Goal: Task Accomplishment & Management: Complete application form

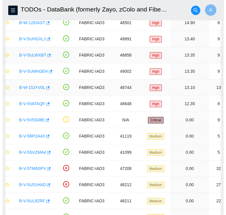
scroll to position [0, 2]
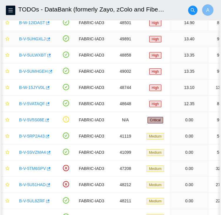
click at [33, 41] on link "B-V-5UHGXLJ" at bounding box center [32, 38] width 26 height 5
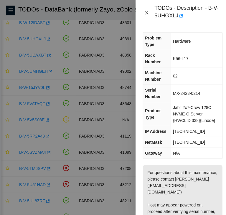
click at [146, 12] on icon "close" at bounding box center [146, 12] width 5 height 5
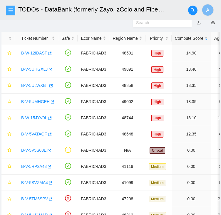
click at [11, 7] on button "button" at bounding box center [10, 10] width 9 height 9
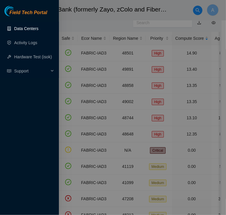
click at [26, 29] on link "Data Centers" at bounding box center [26, 28] width 24 height 5
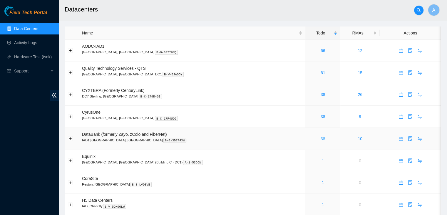
click at [221, 137] on link "38" at bounding box center [323, 138] width 5 height 5
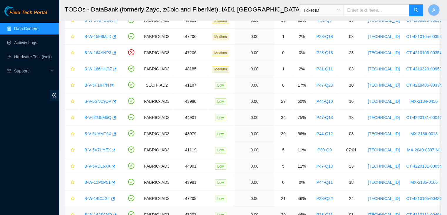
scroll to position [407, 0]
click at [101, 116] on link "B-V-5TU5M5Q" at bounding box center [97, 117] width 27 height 5
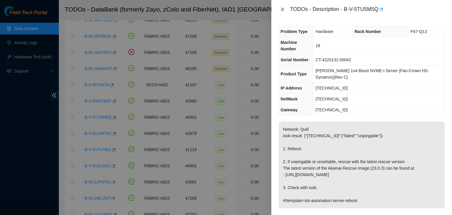
click at [221, 8] on icon "close" at bounding box center [282, 9] width 5 height 5
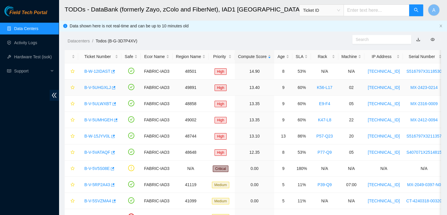
click at [97, 88] on link "B-V-5UHGXLJ" at bounding box center [97, 87] width 26 height 5
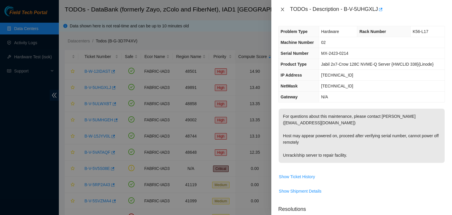
click at [221, 9] on icon "close" at bounding box center [282, 9] width 5 height 5
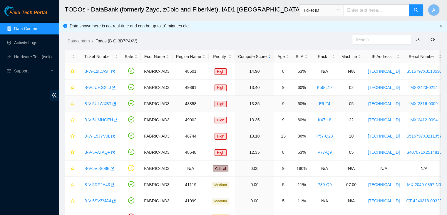
click at [98, 104] on link "B-V-5ULWXBT" at bounding box center [97, 103] width 27 height 5
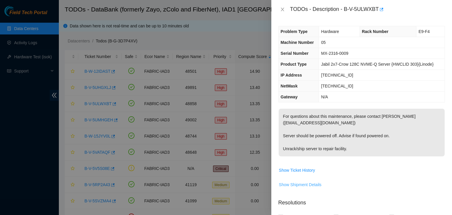
click at [221, 186] on span "Show Shipment Details" at bounding box center [300, 184] width 43 height 6
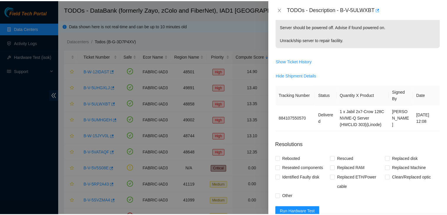
scroll to position [104, 0]
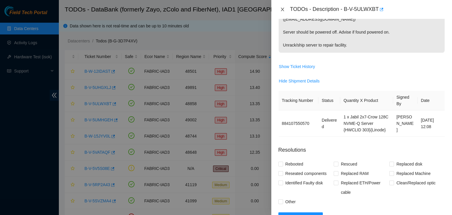
click at [221, 9] on icon "close" at bounding box center [282, 9] width 5 height 5
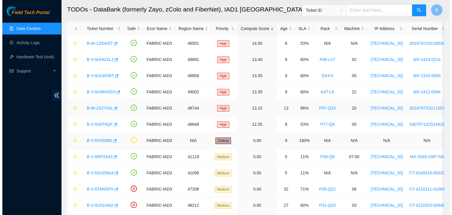
scroll to position [28, 0]
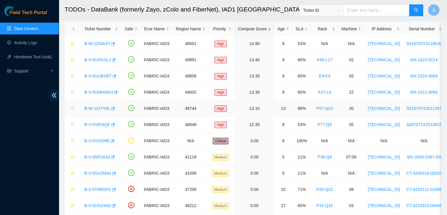
click at [94, 107] on link "B-W-15JYV0L" at bounding box center [97, 108] width 26 height 5
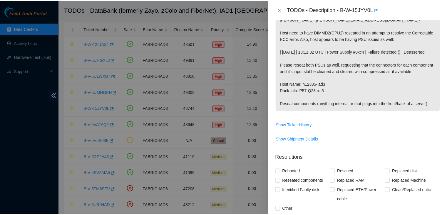
scroll to position [46, 0]
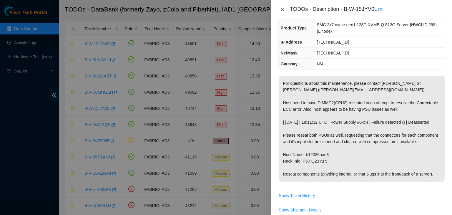
click at [221, 11] on icon "close" at bounding box center [282, 9] width 5 height 5
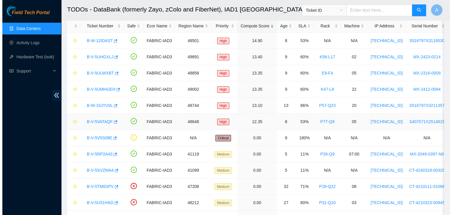
scroll to position [0, 0]
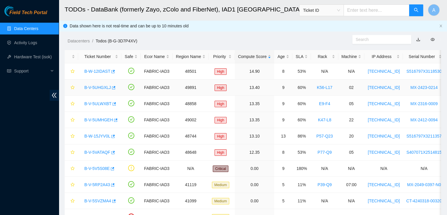
click at [91, 87] on link "B-V-5UHGXLJ" at bounding box center [97, 87] width 26 height 5
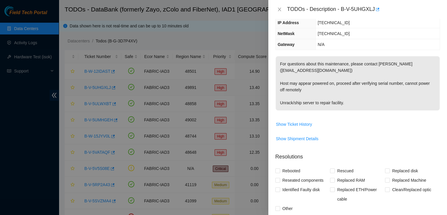
scroll to position [39, 0]
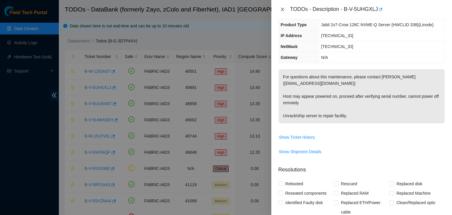
click at [221, 9] on icon "close" at bounding box center [282, 9] width 5 height 5
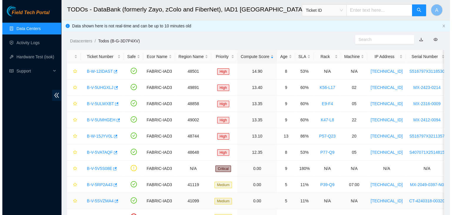
scroll to position [52, 0]
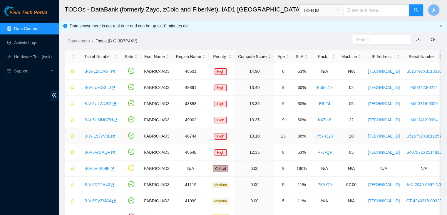
click at [101, 134] on link "B-W-15JYV0L" at bounding box center [97, 135] width 26 height 5
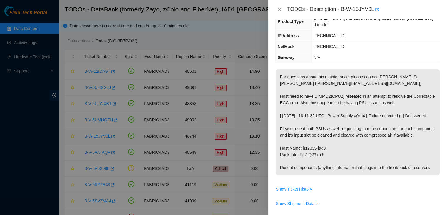
scroll to position [46, 0]
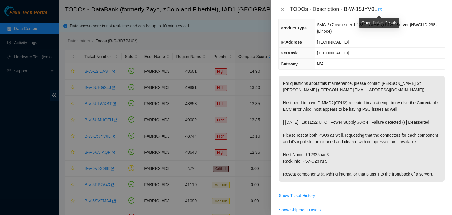
click at [221, 9] on icon "button" at bounding box center [379, 9] width 4 height 4
click at [221, 11] on icon "close" at bounding box center [282, 9] width 5 height 5
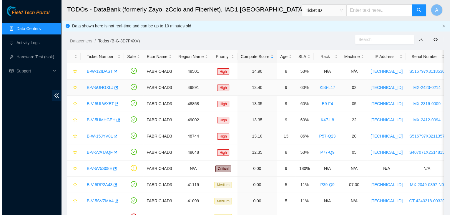
scroll to position [52, 0]
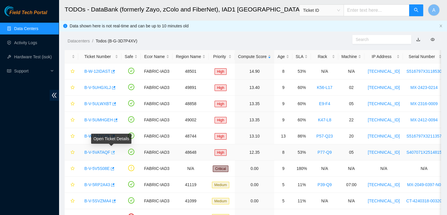
click at [111, 153] on icon "button" at bounding box center [113, 152] width 4 height 4
click at [105, 118] on link "B-V-5UMHGEH" at bounding box center [98, 119] width 29 height 5
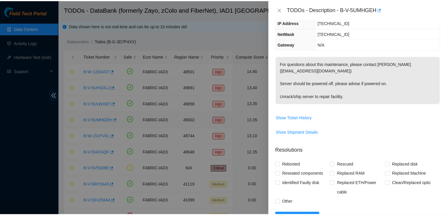
scroll to position [39, 0]
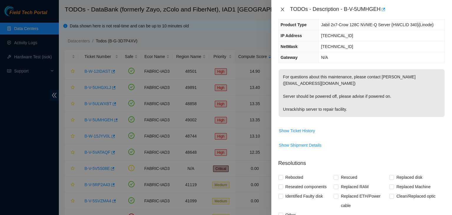
click at [221, 10] on icon "close" at bounding box center [282, 9] width 5 height 5
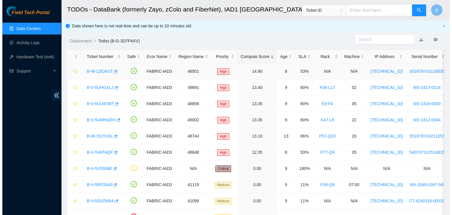
scroll to position [52, 0]
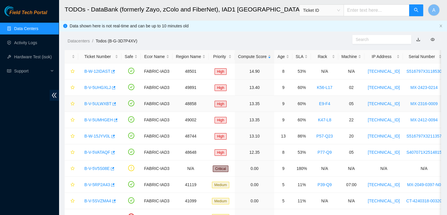
click at [105, 106] on div "B-V-5ULWXBT" at bounding box center [99, 103] width 37 height 9
click at [105, 105] on link "B-V-5ULWXBT" at bounding box center [97, 103] width 27 height 5
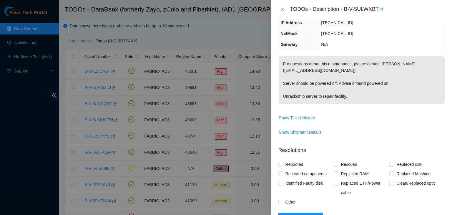
scroll to position [39, 0]
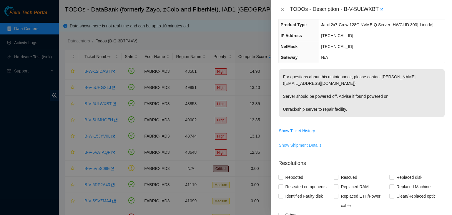
click at [221, 142] on span "Show Shipment Details" at bounding box center [300, 145] width 43 height 6
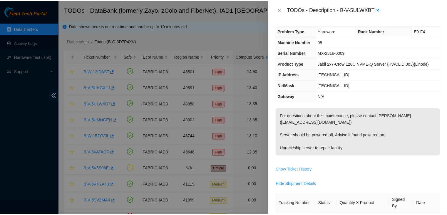
scroll to position [1, 0]
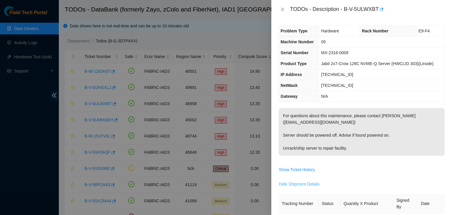
click at [221, 184] on span "Hide Shipment Details" at bounding box center [299, 184] width 41 height 6
click at [221, 7] on icon "close" at bounding box center [282, 9] width 5 height 5
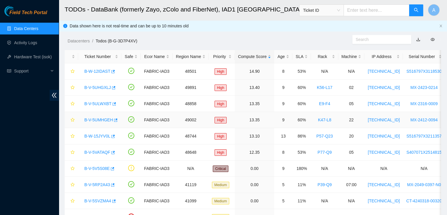
click at [104, 118] on link "B-V-5UMHGEH" at bounding box center [98, 119] width 29 height 5
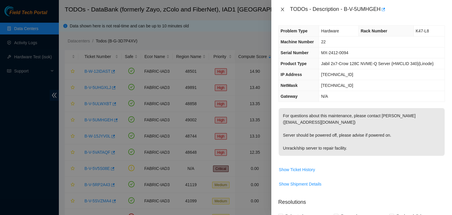
click at [221, 8] on icon "close" at bounding box center [282, 10] width 3 height 4
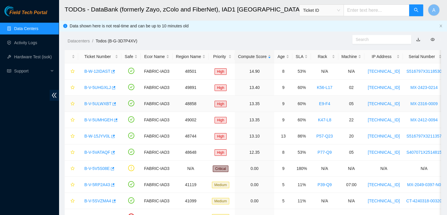
click at [99, 105] on link "B-V-5ULWXBT" at bounding box center [97, 103] width 27 height 5
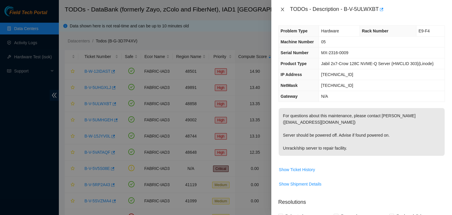
click at [221, 8] on icon "close" at bounding box center [282, 9] width 5 height 5
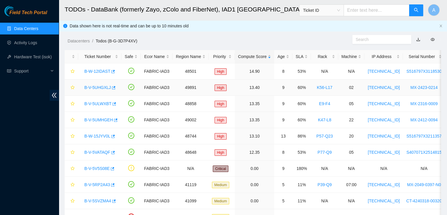
click at [98, 86] on link "B-V-5UHGXLJ" at bounding box center [97, 87] width 26 height 5
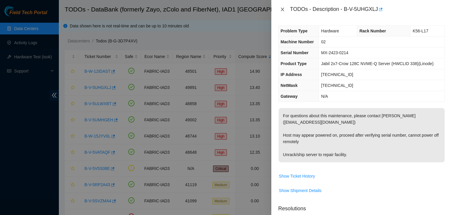
click at [221, 9] on icon "close" at bounding box center [282, 9] width 5 height 5
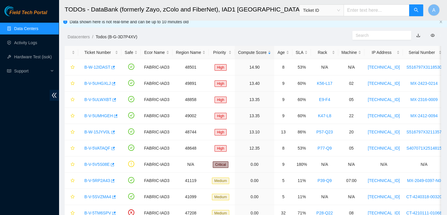
scroll to position [0, 0]
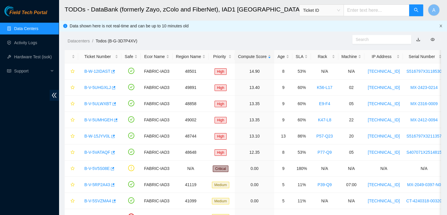
click at [221, 25] on icon "close" at bounding box center [441, 25] width 2 height 3
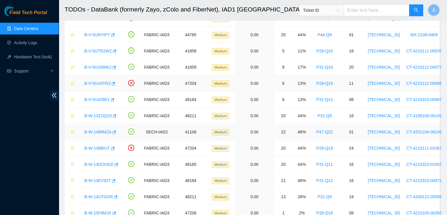
scroll to position [220, 0]
click at [71, 99] on icon "star" at bounding box center [73, 99] width 4 height 4
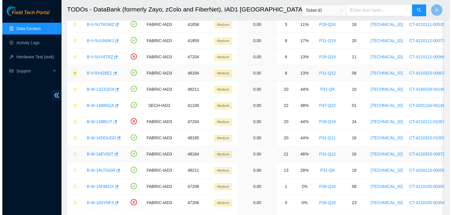
scroll to position [251, 0]
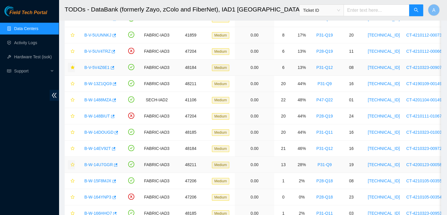
click at [71, 162] on icon "star" at bounding box center [73, 164] width 4 height 4
click at [98, 162] on link "B-W-14U7GGR" at bounding box center [98, 164] width 29 height 5
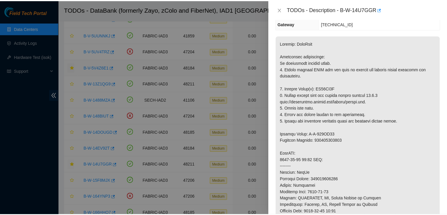
scroll to position [89, 0]
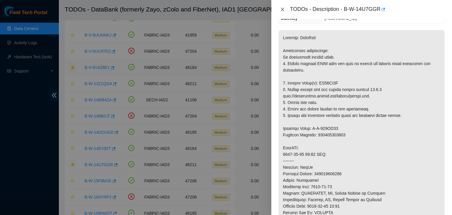
click at [221, 9] on icon "close" at bounding box center [282, 9] width 5 height 5
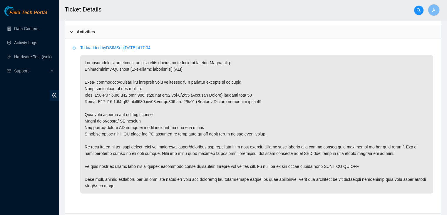
scroll to position [292, 0]
click at [119, 79] on p at bounding box center [256, 125] width 353 height 138
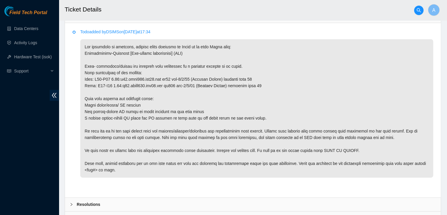
scroll to position [308, 0]
click at [221, 29] on p "Todo added by DSIMS on 2025-09-09 at 17:34" at bounding box center [256, 32] width 353 height 6
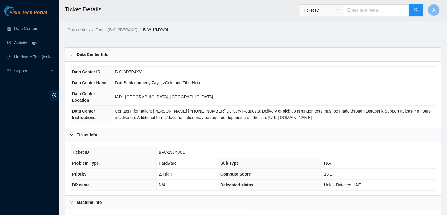
scroll to position [163, 0]
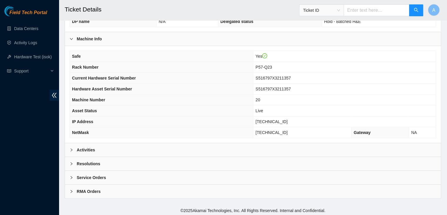
click at [276, 145] on div "Activities" at bounding box center [253, 150] width 376 height 14
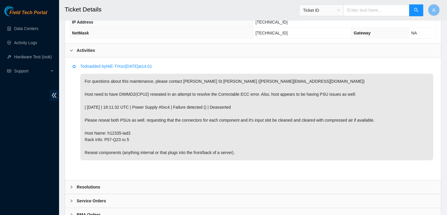
scroll to position [256, 0]
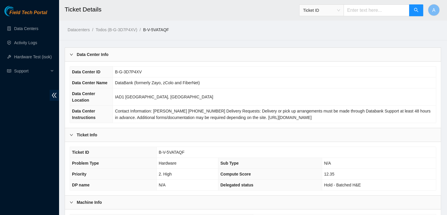
scroll to position [163, 0]
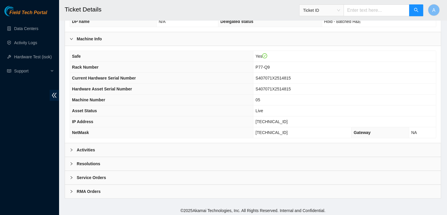
click at [222, 143] on div "Activities" at bounding box center [253, 150] width 376 height 14
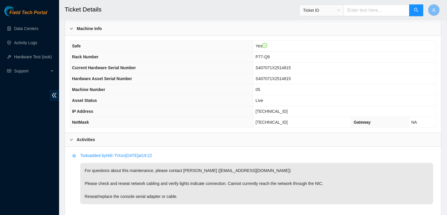
scroll to position [241, 0]
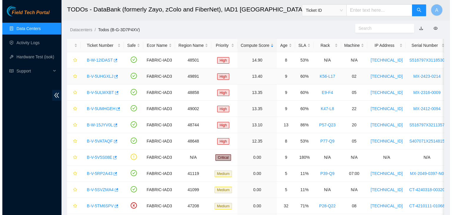
scroll to position [29, 0]
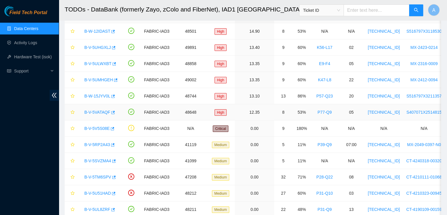
click at [101, 108] on div "B-V-5VATAQF" at bounding box center [99, 111] width 37 height 9
click at [102, 114] on link "B-V-5VATAQF" at bounding box center [97, 112] width 26 height 5
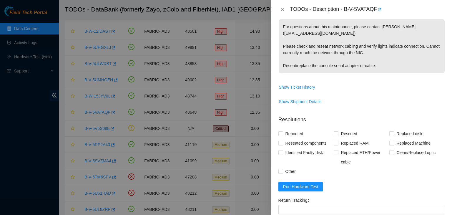
scroll to position [17, 0]
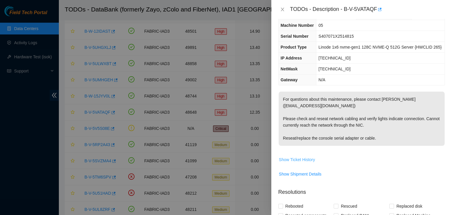
click at [298, 160] on span "Show Ticket History" at bounding box center [297, 159] width 36 height 6
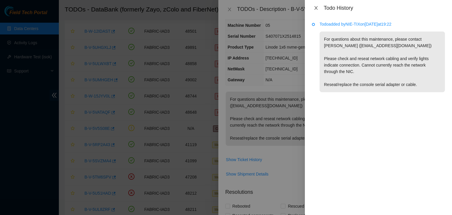
click at [316, 8] on icon "close" at bounding box center [315, 8] width 3 height 4
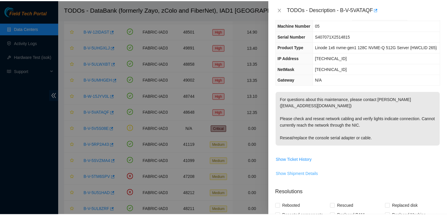
scroll to position [0, 0]
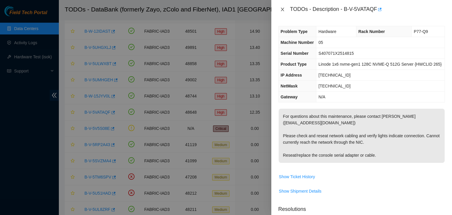
click at [283, 10] on icon "close" at bounding box center [282, 10] width 3 height 4
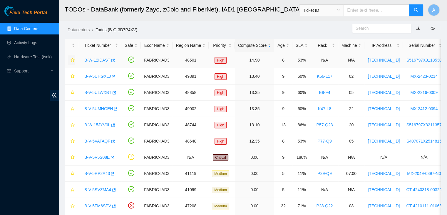
click at [74, 60] on icon "star" at bounding box center [73, 60] width 4 height 4
click at [74, 141] on icon "star" at bounding box center [73, 141] width 4 height 4
click at [73, 188] on icon "star" at bounding box center [73, 189] width 4 height 4
click at [98, 187] on link "B-V-5SVZMA4" at bounding box center [97, 189] width 27 height 5
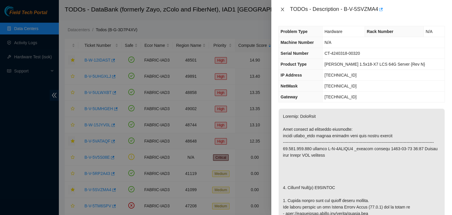
click at [281, 9] on icon "close" at bounding box center [282, 9] width 5 height 5
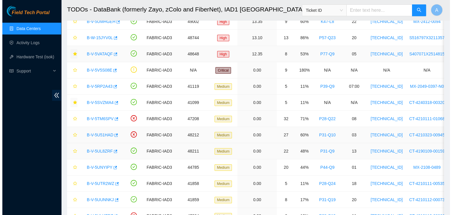
scroll to position [87, 0]
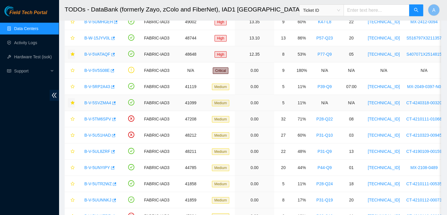
click at [98, 100] on link "B-V-5SVZMA4" at bounding box center [97, 102] width 27 height 5
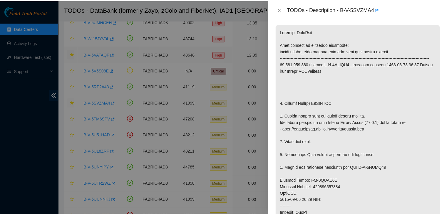
scroll to position [84, 0]
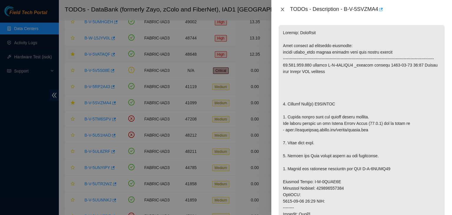
click at [280, 11] on icon "close" at bounding box center [282, 9] width 5 height 5
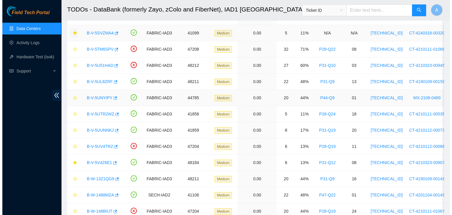
scroll to position [156, 0]
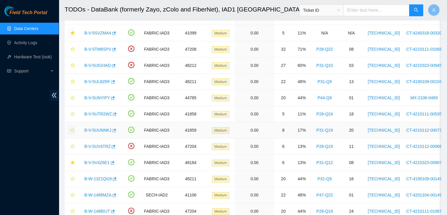
click at [73, 130] on icon "star" at bounding box center [73, 130] width 4 height 4
click at [95, 130] on link "B-V-5UUNNKJ" at bounding box center [97, 130] width 27 height 5
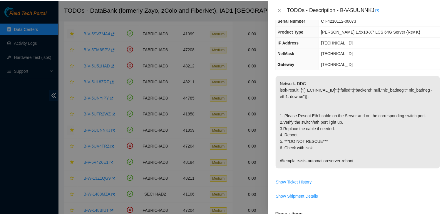
scroll to position [29, 0]
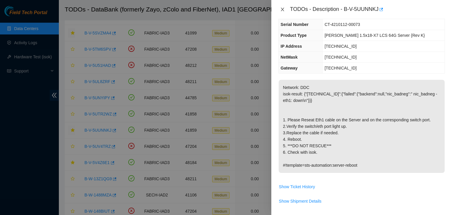
click at [280, 9] on icon "close" at bounding box center [282, 9] width 5 height 5
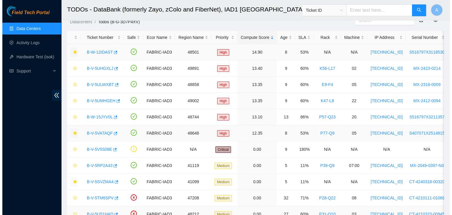
scroll to position [0, 0]
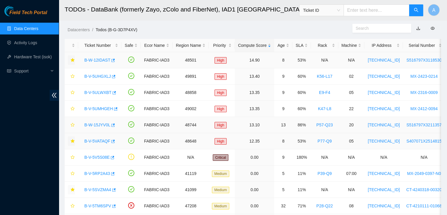
click at [99, 125] on link "B-W-15JYV0L" at bounding box center [97, 124] width 26 height 5
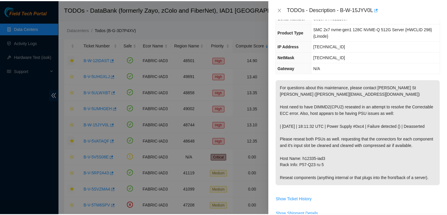
scroll to position [35, 0]
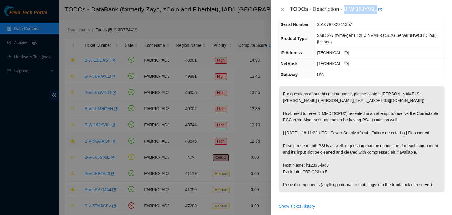
drag, startPoint x: 345, startPoint y: 9, endPoint x: 375, endPoint y: 9, distance: 30.3
click at [375, 9] on div "TODOs - Description - B-W-15JYV0L" at bounding box center [367, 9] width 155 height 9
copy div "B-W-15JYV0L"
click at [375, 9] on div "TODOs - Description - B-W-15JYV0L" at bounding box center [367, 9] width 155 height 9
click at [283, 10] on icon "close" at bounding box center [282, 9] width 5 height 5
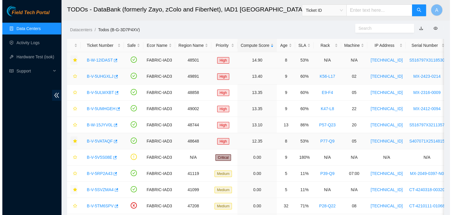
scroll to position [42, 0]
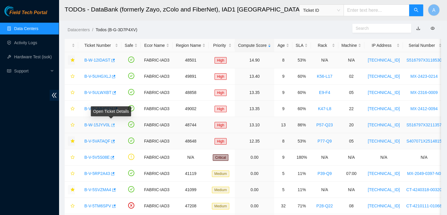
click at [111, 125] on icon "button" at bounding box center [113, 125] width 4 height 4
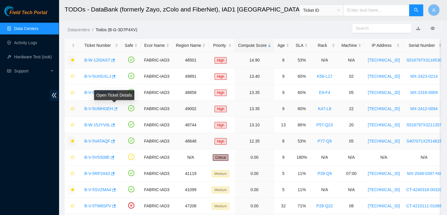
click at [115, 110] on icon "button" at bounding box center [116, 108] width 4 height 3
click at [97, 78] on link "B-V-5UHGXLJ" at bounding box center [97, 76] width 26 height 5
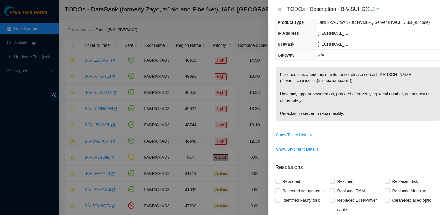
scroll to position [29, 0]
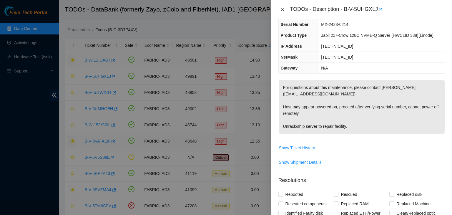
click at [281, 10] on icon "close" at bounding box center [282, 9] width 5 height 5
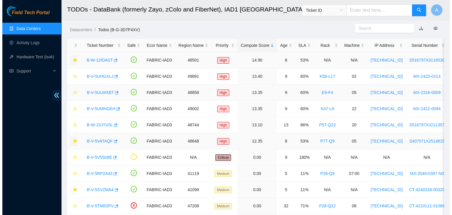
scroll to position [42, 0]
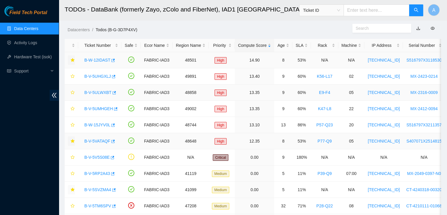
click at [99, 94] on div "B-V-5ULWXBT" at bounding box center [99, 92] width 37 height 9
click at [99, 94] on link "B-V-5ULWXBT" at bounding box center [97, 92] width 27 height 5
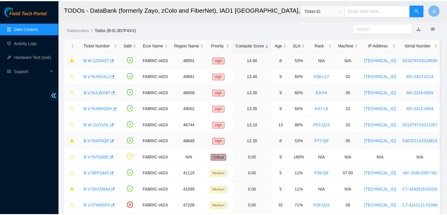
scroll to position [29, 0]
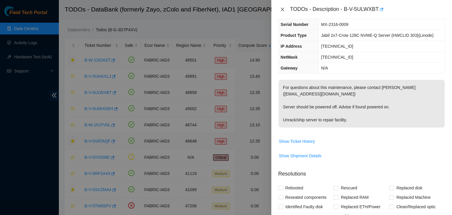
click at [282, 10] on icon "close" at bounding box center [282, 10] width 3 height 4
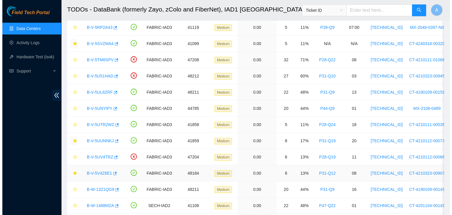
scroll to position [146, 0]
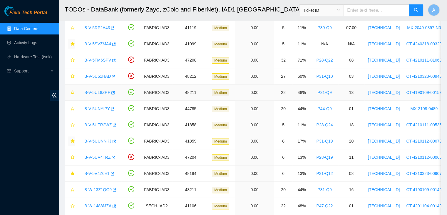
click at [105, 91] on link "B-V-5UL8ZRF" at bounding box center [97, 92] width 26 height 5
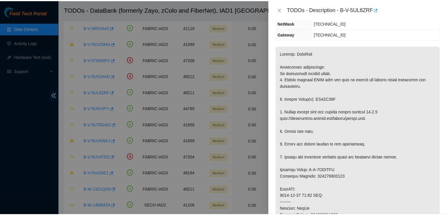
scroll to position [84, 0]
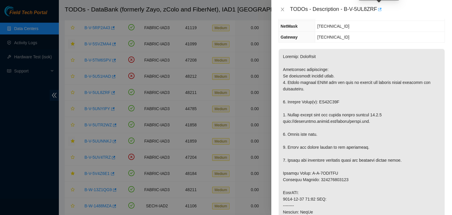
click at [379, 9] on icon "button" at bounding box center [379, 9] width 4 height 4
click at [283, 9] on icon "close" at bounding box center [282, 10] width 3 height 4
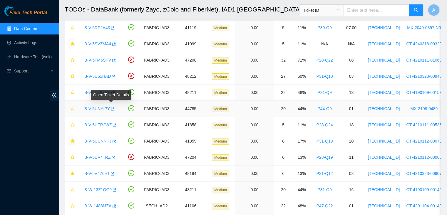
click at [111, 108] on icon "button" at bounding box center [112, 109] width 4 height 4
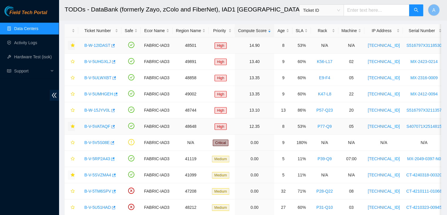
scroll to position [0, 0]
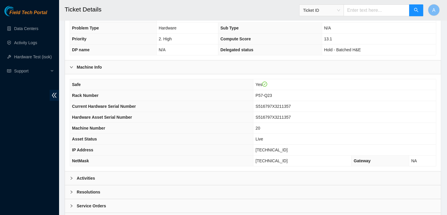
scroll to position [163, 0]
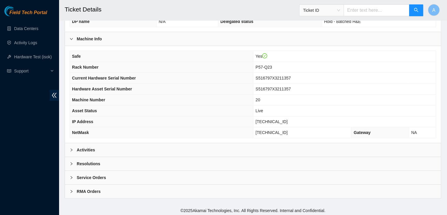
click at [289, 143] on div "Activities" at bounding box center [253, 150] width 376 height 14
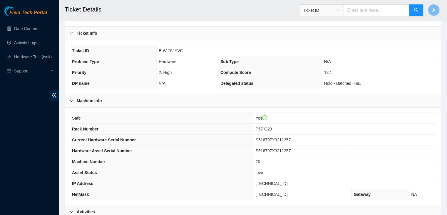
scroll to position [102, 0]
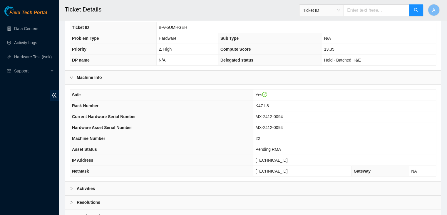
scroll to position [163, 0]
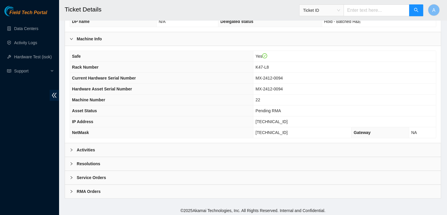
click at [208, 153] on div "Activities" at bounding box center [253, 150] width 376 height 14
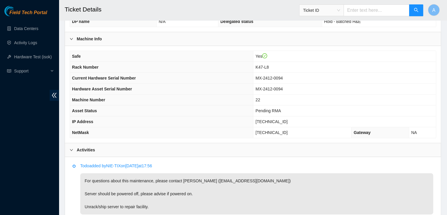
scroll to position [241, 0]
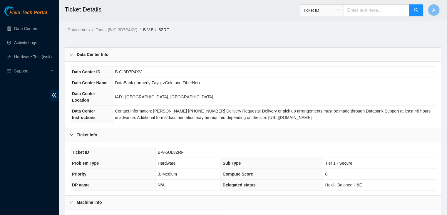
scroll to position [163, 0]
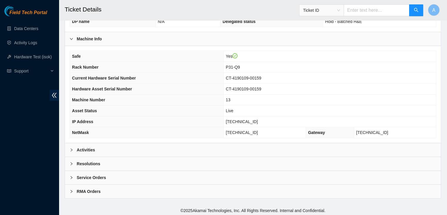
click at [215, 144] on div "Activities" at bounding box center [253, 150] width 376 height 14
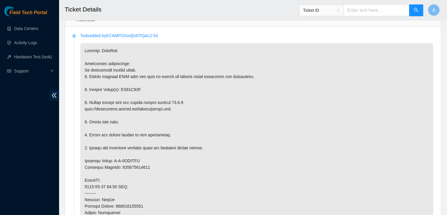
scroll to position [293, 0]
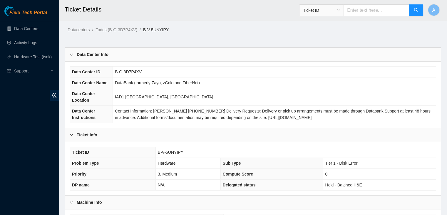
scroll to position [163, 0]
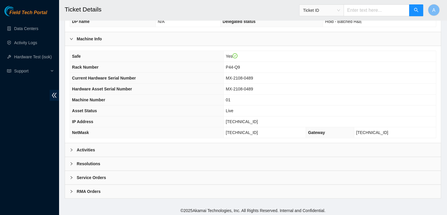
click at [225, 146] on div "Activities" at bounding box center [253, 150] width 376 height 14
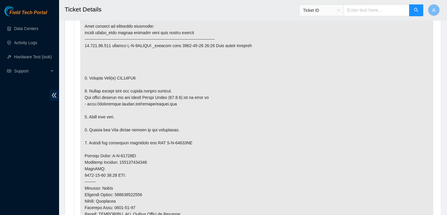
scroll to position [339, 0]
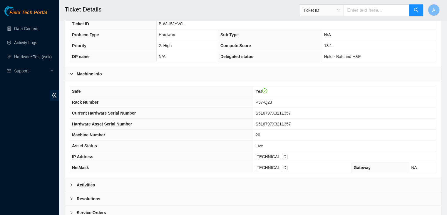
scroll to position [163, 0]
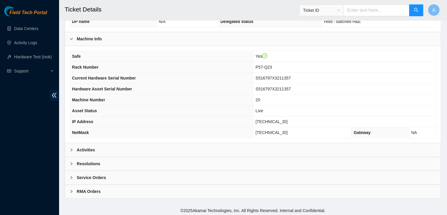
click at [224, 145] on div "Activities" at bounding box center [253, 150] width 376 height 14
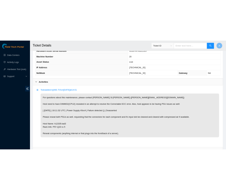
scroll to position [240, 0]
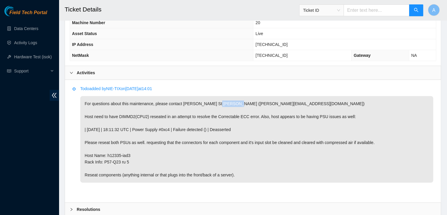
drag, startPoint x: 209, startPoint y: 103, endPoint x: 229, endPoint y: 104, distance: 19.7
click at [229, 104] on p "For questions about this maintenance, please contact Daryl St Jean (dstjean@aka…" at bounding box center [256, 139] width 353 height 86
drag, startPoint x: 206, startPoint y: 102, endPoint x: 248, endPoint y: 100, distance: 41.8
click at [248, 100] on p "For questions about this maintenance, please contact Daryl St Jean (dstjean@aka…" at bounding box center [256, 139] width 353 height 86
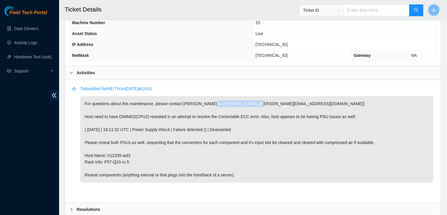
click at [248, 100] on p "For questions about this maintenance, please contact Daryl St Jean (dstjean@aka…" at bounding box center [256, 139] width 353 height 86
click at [229, 101] on p "For questions about this maintenance, please contact Daryl St Jean (dstjean@aka…" at bounding box center [256, 139] width 353 height 86
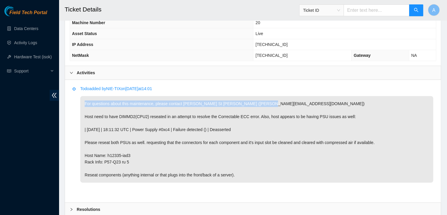
click at [212, 107] on p "For questions about this maintenance, please contact Daryl St Jean (dstjean@aka…" at bounding box center [256, 139] width 353 height 86
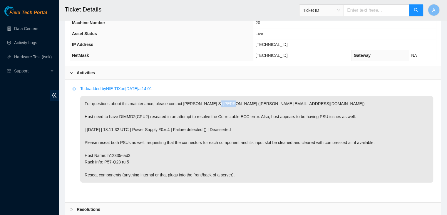
drag, startPoint x: 209, startPoint y: 102, endPoint x: 222, endPoint y: 102, distance: 13.2
click at [222, 102] on p "For questions about this maintenance, please contact Daryl St Jean (dstjean@aka…" at bounding box center [256, 139] width 353 height 86
copy p "dstjean"
click at [222, 102] on p "For questions about this maintenance, please contact Daryl St Jean (dstjean@aka…" at bounding box center [256, 139] width 353 height 86
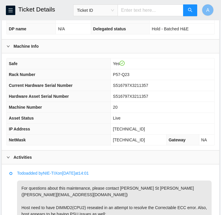
scroll to position [177, 0]
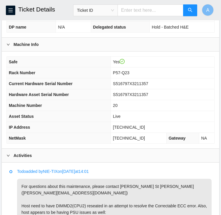
click at [58, 133] on th "NetMask" at bounding box center [59, 138] width 104 height 11
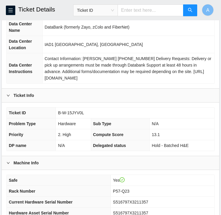
scroll to position [0, 0]
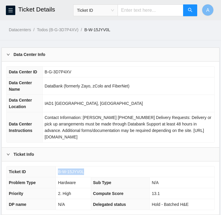
drag, startPoint x: 83, startPoint y: 172, endPoint x: 57, endPoint y: 173, distance: 25.3
click at [57, 173] on td "B-W-15JYV0L" at bounding box center [135, 171] width 158 height 11
copy span "B-W-15JYV0L"
click at [57, 173] on td "B-W-15JYV0L" at bounding box center [135, 171] width 158 height 11
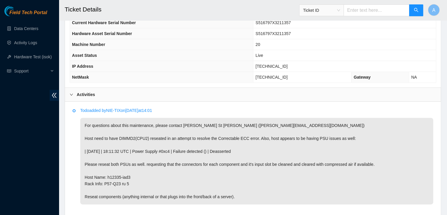
scroll to position [219, 0]
click at [345, 156] on p "For questions about this maintenance, please contact Daryl St Jean (dstjean@aka…" at bounding box center [256, 160] width 353 height 86
click at [356, 186] on p "For questions about this maintenance, please contact Daryl St Jean (dstjean@aka…" at bounding box center [256, 160] width 353 height 86
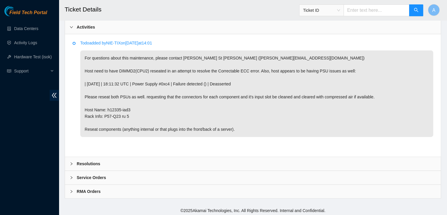
click at [296, 157] on div "Resolutions" at bounding box center [253, 164] width 376 height 14
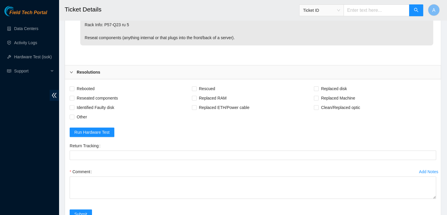
scroll to position [378, 0]
click at [93, 86] on span "Rebooted" at bounding box center [85, 88] width 23 height 9
click at [74, 86] on input "Rebooted" at bounding box center [72, 88] width 4 height 4
checkbox input "true"
click at [104, 94] on span "Reseated components" at bounding box center [97, 97] width 46 height 9
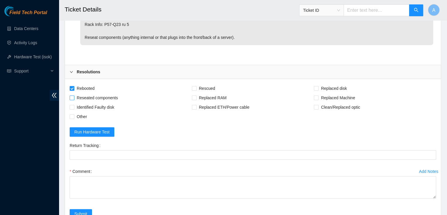
click at [74, 95] on input "Reseated components" at bounding box center [72, 97] width 4 height 4
checkbox input "true"
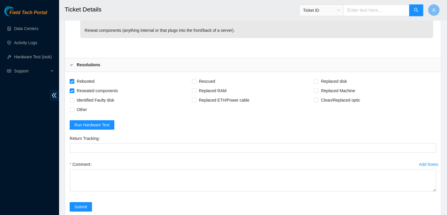
scroll to position [386, 0]
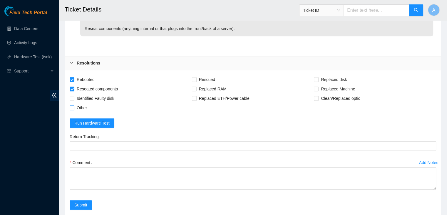
click at [85, 105] on span "Other" at bounding box center [81, 107] width 15 height 9
click at [74, 105] on input "Other" at bounding box center [72, 107] width 4 height 4
checkbox input "true"
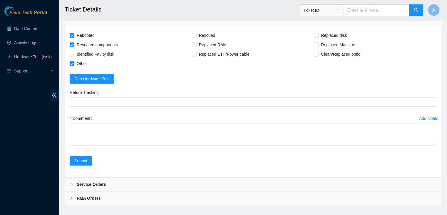
scroll to position [437, 0]
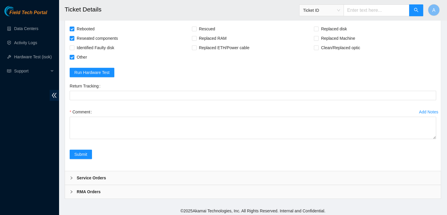
click at [437, 136] on div "Add Notes Comment" at bounding box center [252, 128] width 371 height 42
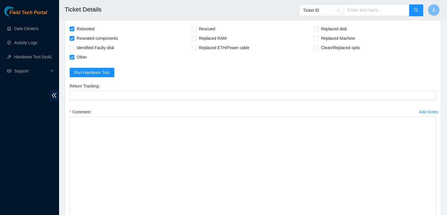
drag, startPoint x: 433, startPoint y: 136, endPoint x: 418, endPoint y: 226, distance: 91.6
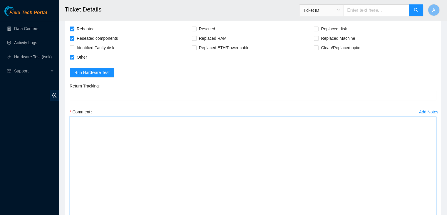
click at [354, 150] on textarea "Comment" at bounding box center [253, 172] width 367 height 113
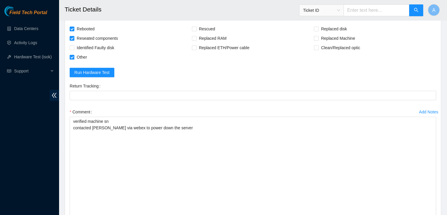
click at [273, 78] on form "Rebooted Rescued Replaced disk Reseated components Replaced RAM Replaced Machin…" at bounding box center [253, 140] width 367 height 232
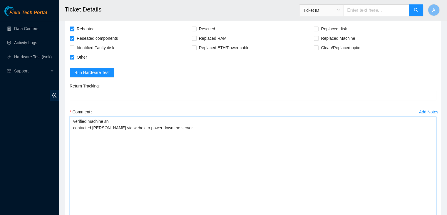
click at [211, 133] on textarea "verified machine sn contacted Daryl ST via webex to power down the server" at bounding box center [253, 172] width 367 height 113
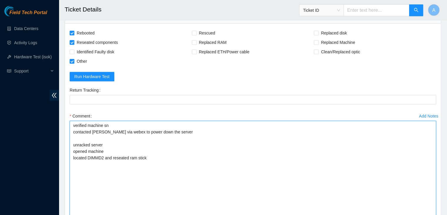
scroll to position [434, 0]
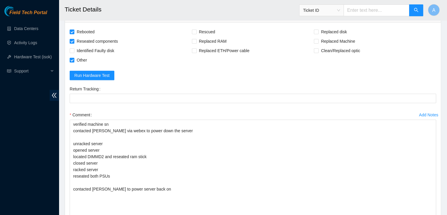
click at [283, 64] on form "Rebooted Rescued Replaced disk Reseated components Replaced RAM Replaced Machin…" at bounding box center [253, 143] width 367 height 232
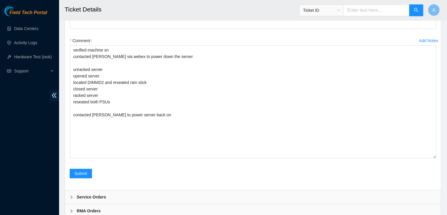
scroll to position [507, 0]
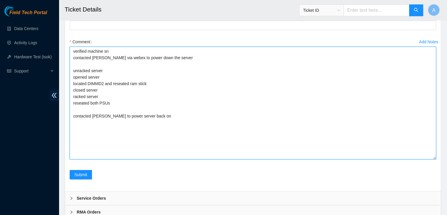
click at [158, 115] on textarea "verified machine sn contacted Daryl ST via webex to power down the server unrac…" at bounding box center [253, 102] width 367 height 113
click at [152, 66] on textarea "verified machine sn contacted Daryl ST via webex to power down the server unrac…" at bounding box center [253, 102] width 367 height 113
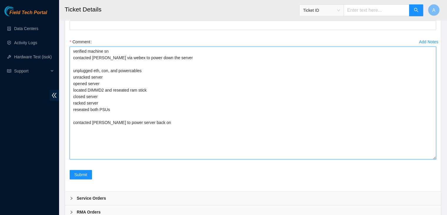
click at [119, 111] on textarea "verified machine sn contacted Daryl ST via webex to power down the server unplu…" at bounding box center [253, 102] width 367 height 113
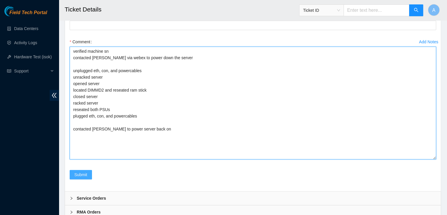
type textarea "verified machine sn contacted Daryl ST via webex to power down the server unplu…"
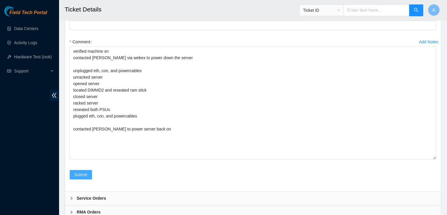
click at [79, 173] on span "Submit" at bounding box center [80, 174] width 13 height 6
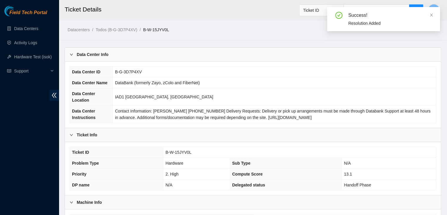
scroll to position [163, 0]
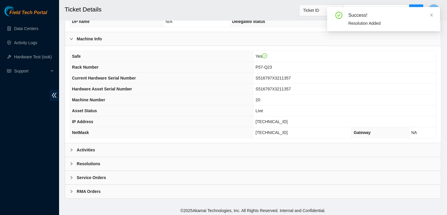
click at [237, 150] on div "Activities" at bounding box center [253, 150] width 376 height 14
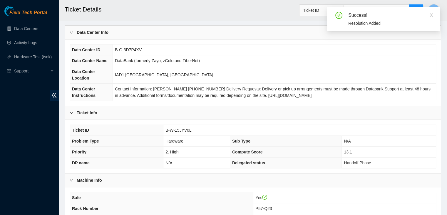
scroll to position [0, 0]
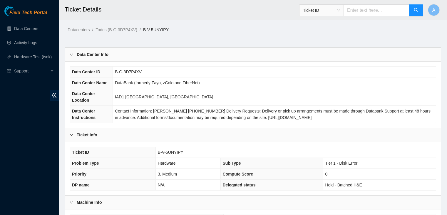
scroll to position [339, 0]
